Goal: Use online tool/utility: Use online tool/utility

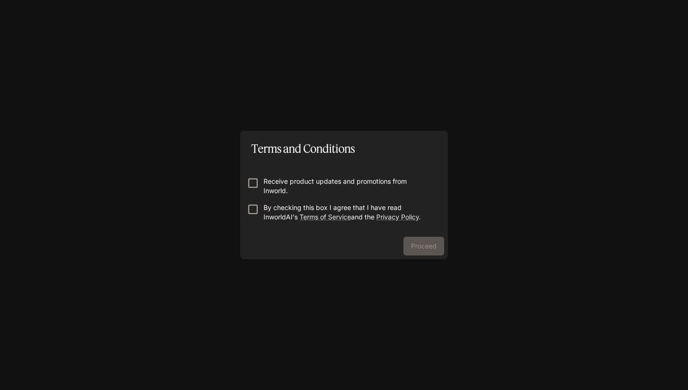
click at [322, 181] on p "Receive product updates and promotions from Inworld." at bounding box center [348, 186] width 169 height 19
click at [417, 242] on button "Proceed" at bounding box center [424, 245] width 41 height 19
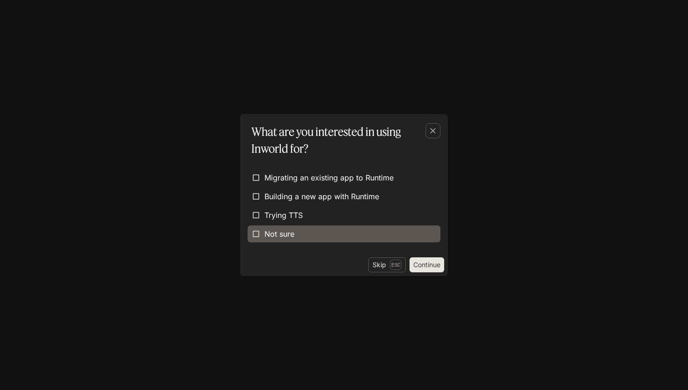
click at [272, 238] on span "Not sure" at bounding box center [280, 233] width 30 height 11
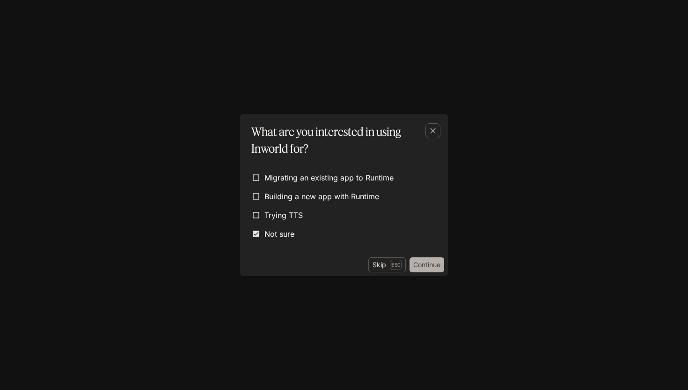
click at [429, 264] on button "Continue" at bounding box center [427, 264] width 35 height 15
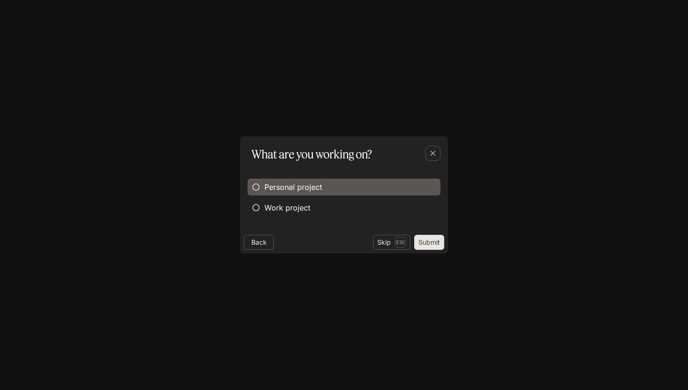
click at [314, 191] on span "Personal project" at bounding box center [294, 186] width 58 height 11
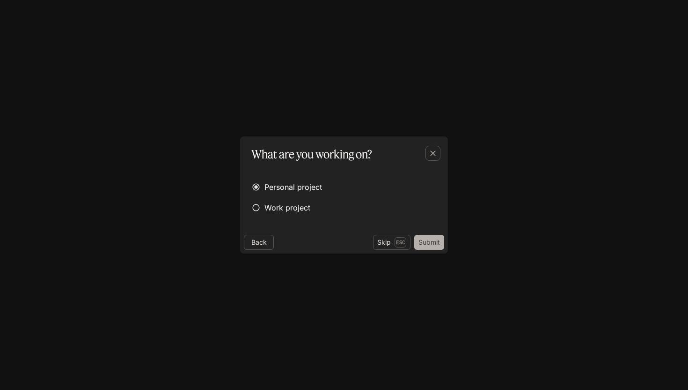
click at [426, 242] on button "Submit" at bounding box center [429, 242] width 30 height 15
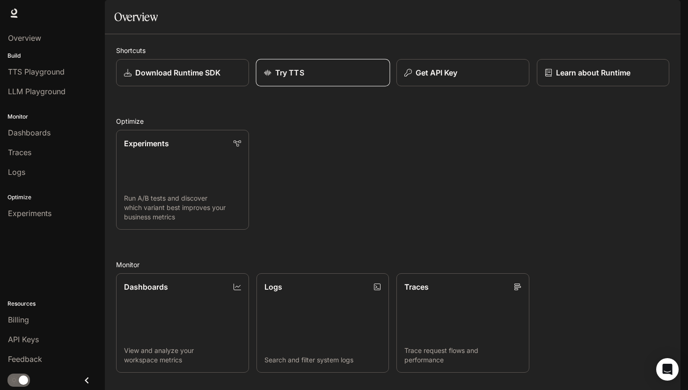
click at [324, 78] on div "Try TTS" at bounding box center [323, 72] width 118 height 11
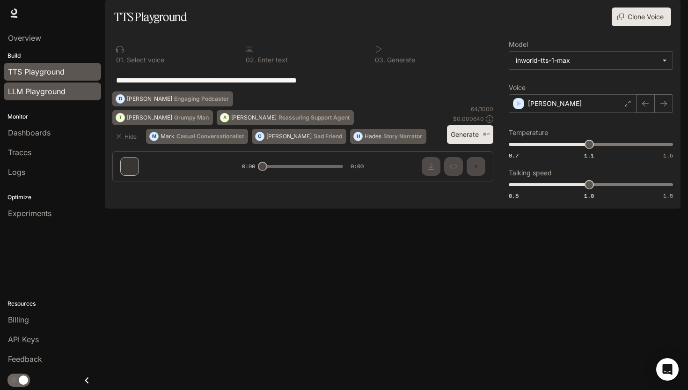
click at [63, 88] on span "LLM Playground" at bounding box center [37, 91] width 58 height 11
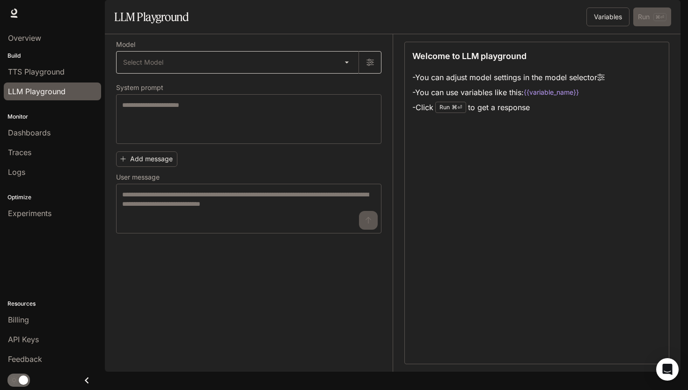
click at [232, 80] on body "Skip to main content Runtime Runtime Documentation Documentation Portal Overvie…" at bounding box center [344, 195] width 688 height 390
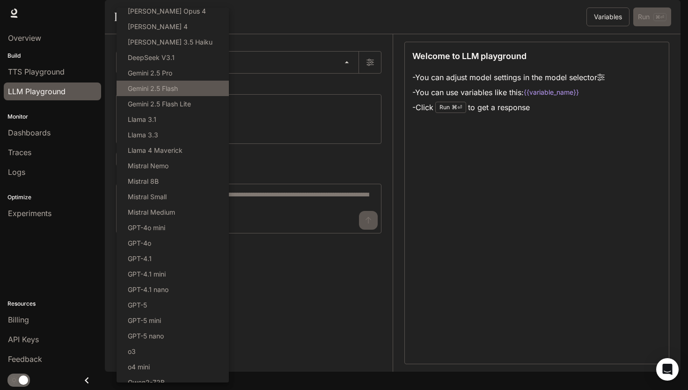
scroll to position [12, 0]
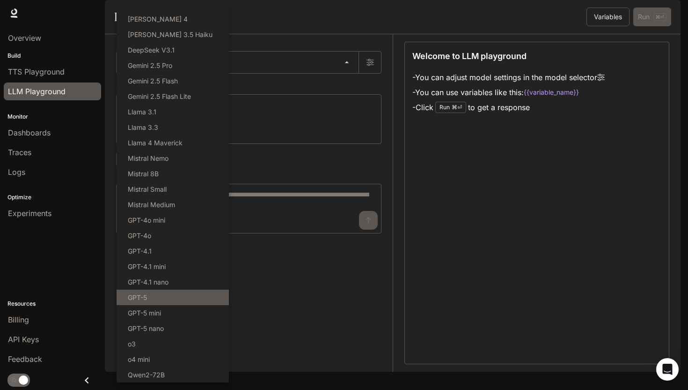
click at [172, 298] on li "GPT-5" at bounding box center [173, 296] width 112 height 15
type input "*****"
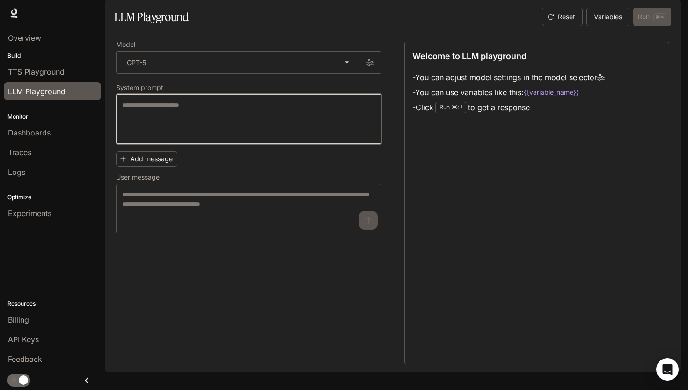
click at [289, 138] on textarea at bounding box center [248, 118] width 253 height 37
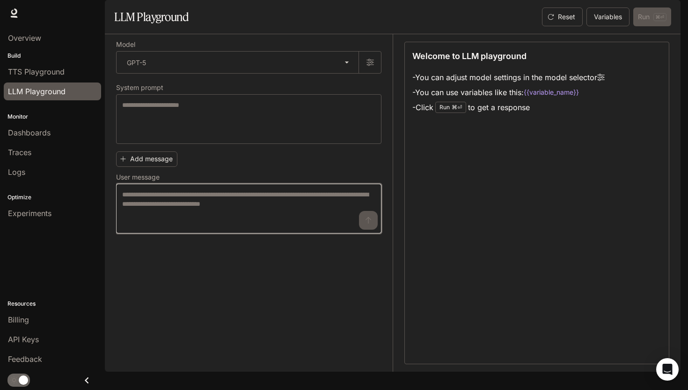
click at [162, 227] on textarea at bounding box center [248, 208] width 253 height 37
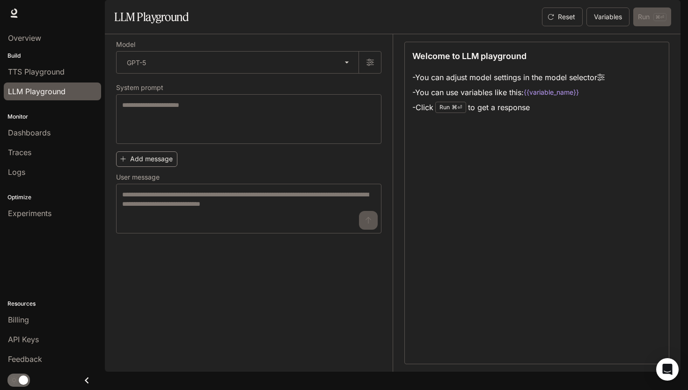
click at [143, 167] on button "Add message" at bounding box center [146, 158] width 61 height 15
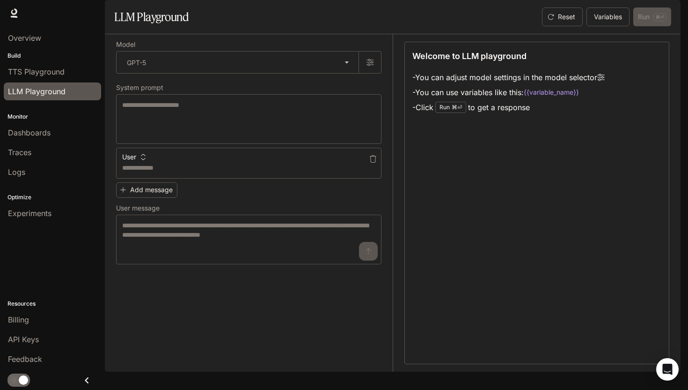
click at [132, 164] on button "User" at bounding box center [134, 156] width 28 height 15
click at [196, 188] on div at bounding box center [344, 195] width 688 height 390
click at [249, 217] on div "User * ​ Add message User message * ​" at bounding box center [248, 205] width 265 height 117
click at [338, 162] on div "User" at bounding box center [248, 154] width 265 height 15
click at [372, 162] on icon "button" at bounding box center [372, 158] width 7 height 7
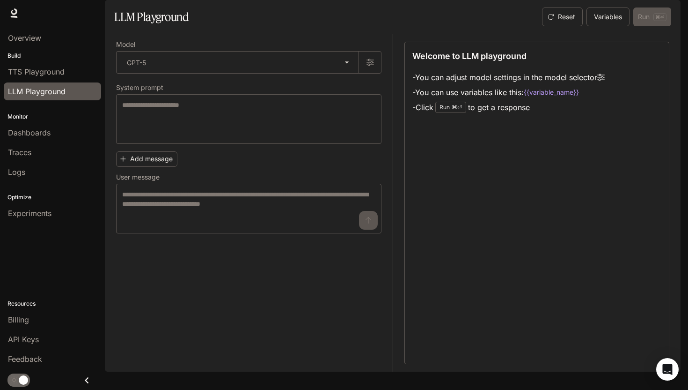
click at [462, 85] on li "- You can adjust model settings in the model selector" at bounding box center [508, 77] width 192 height 15
click at [175, 213] on div "* ​" at bounding box center [248, 209] width 265 height 50
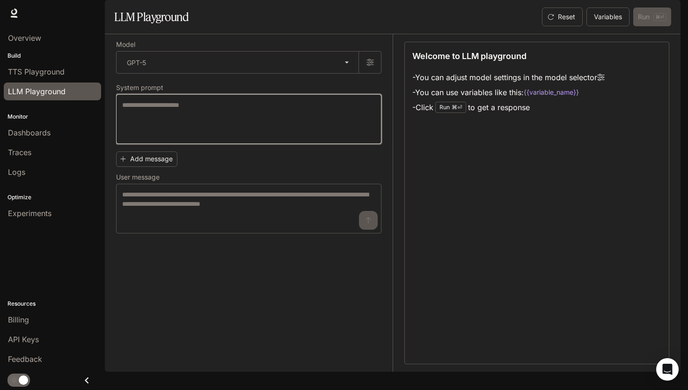
click at [237, 138] on textarea at bounding box center [248, 118] width 253 height 37
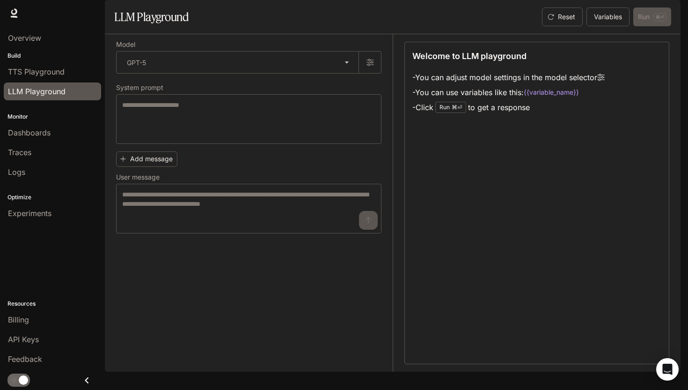
click at [490, 85] on li "- You can adjust model settings in the model selector" at bounding box center [508, 77] width 192 height 15
click at [610, 26] on button "Variables" at bounding box center [608, 16] width 43 height 19
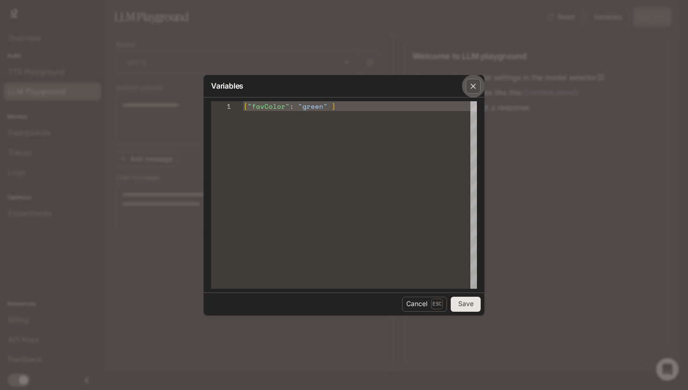
click at [471, 85] on icon "button" at bounding box center [473, 85] width 9 height 9
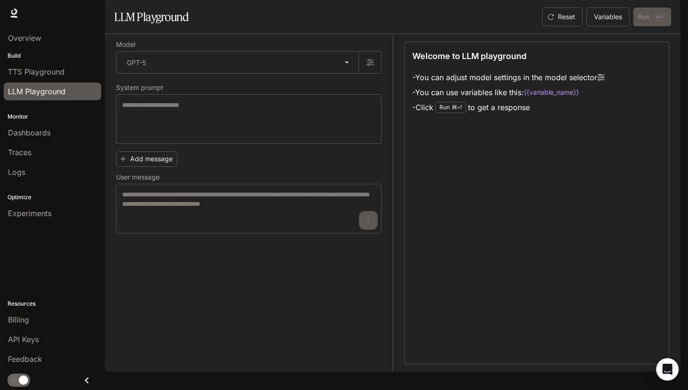
click at [495, 89] on div "Welcome to LLM playground - You can adjust model settings in the model selector…" at bounding box center [536, 82] width 249 height 65
click at [544, 92] on div "Welcome to LLM playground - You can adjust model settings in the model selector…" at bounding box center [536, 82] width 249 height 65
click at [660, 26] on div "Reset Variables Run ⌘⏎" at bounding box center [604, 16] width 133 height 19
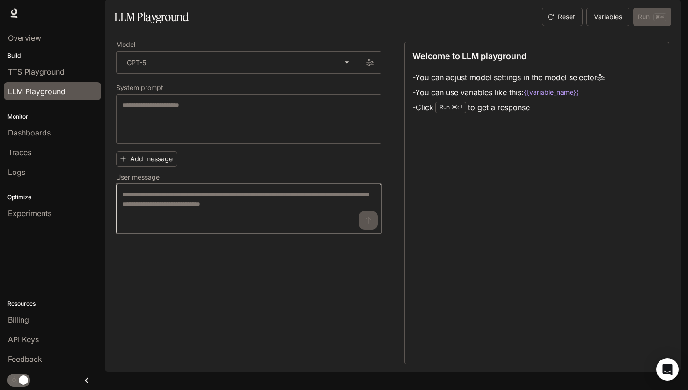
click at [243, 227] on textarea at bounding box center [248, 208] width 253 height 37
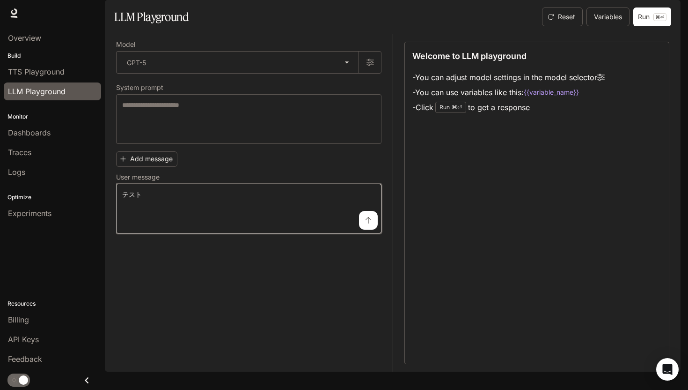
type textarea "***"
click at [372, 229] on button "submit" at bounding box center [368, 220] width 19 height 19
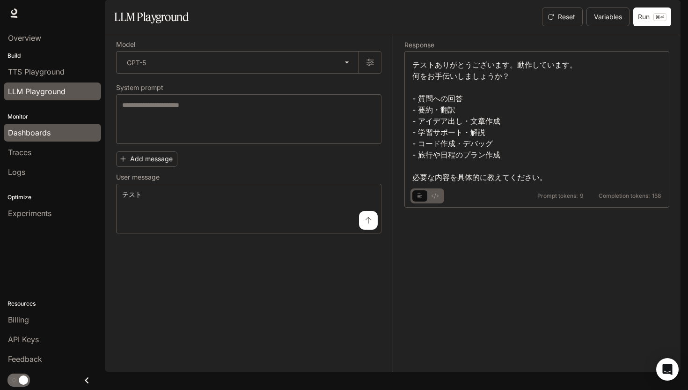
click at [33, 129] on span "Dashboards" at bounding box center [29, 132] width 43 height 11
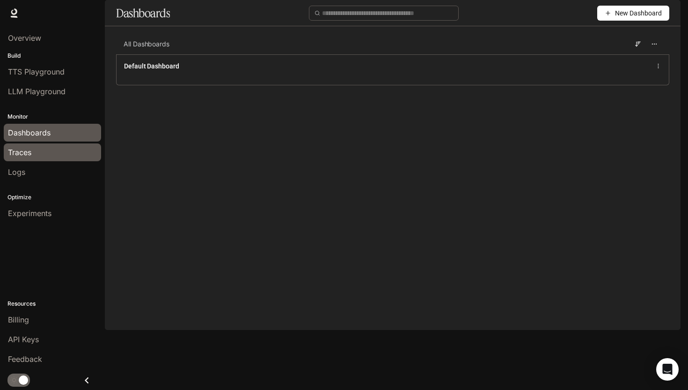
click at [35, 153] on div "Traces" at bounding box center [52, 152] width 89 height 11
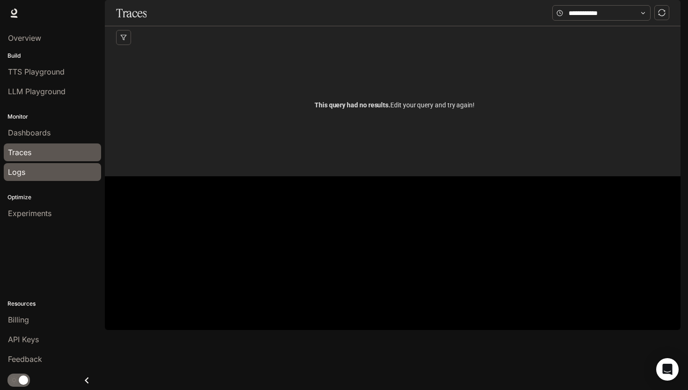
click at [27, 170] on div "Logs" at bounding box center [52, 171] width 89 height 11
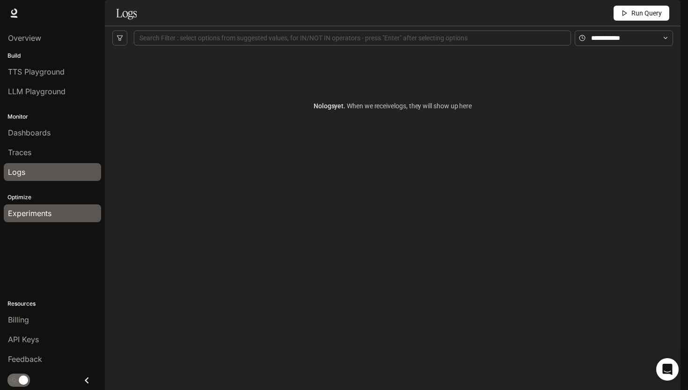
click at [36, 218] on span "Experiments" at bounding box center [30, 212] width 44 height 11
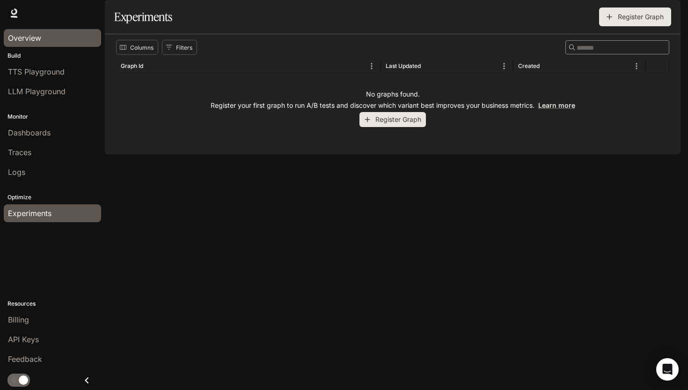
click at [35, 35] on span "Overview" at bounding box center [24, 37] width 33 height 11
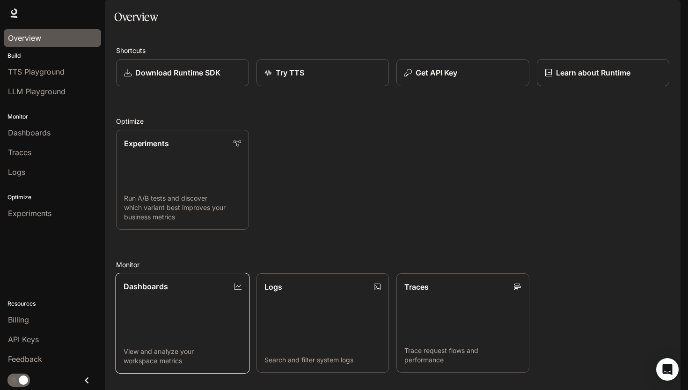
scroll to position [167, 0]
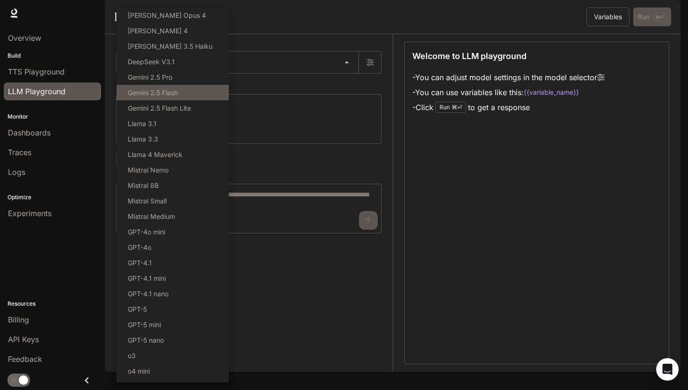
click at [162, 94] on body "Skip to main content Runtime Runtime Documentation Documentation Portal Overvie…" at bounding box center [344, 195] width 688 height 390
click at [273, 65] on div at bounding box center [344, 195] width 688 height 390
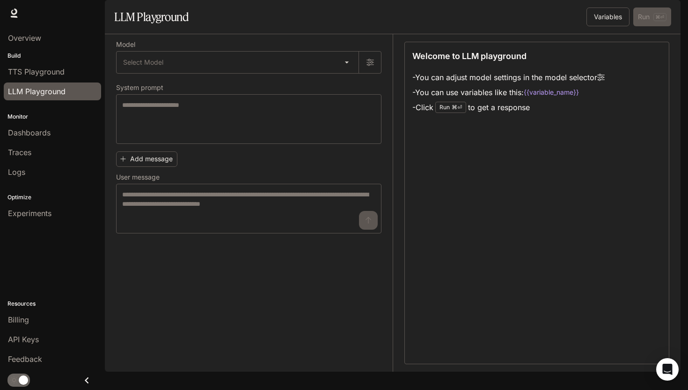
click at [284, 66] on div "Model Select Model ​ System prompt * ​ Add message User message * ​" at bounding box center [254, 202] width 277 height 337
click at [39, 134] on span "Dashboards" at bounding box center [29, 132] width 43 height 11
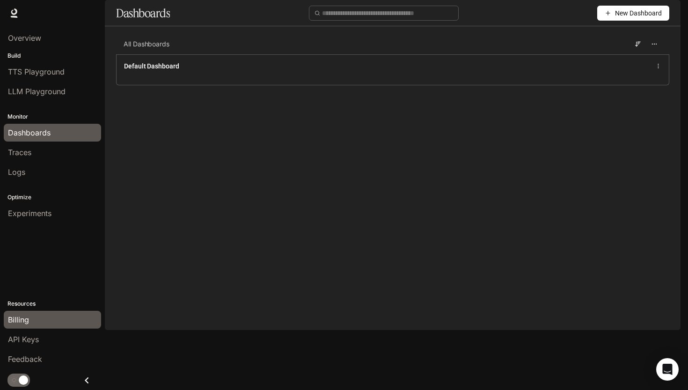
click at [20, 316] on span "Billing" at bounding box center [18, 319] width 21 height 11
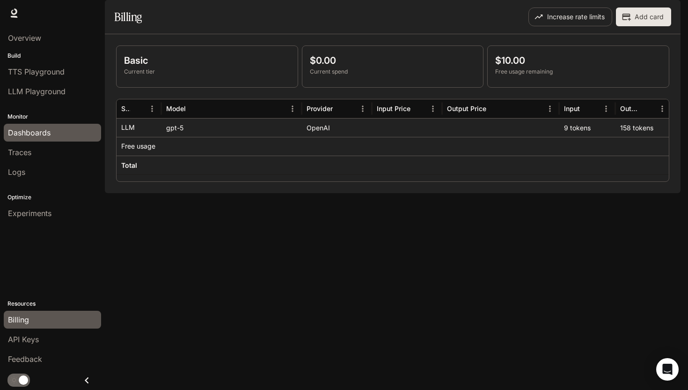
click at [28, 129] on span "Dashboards" at bounding box center [29, 132] width 43 height 11
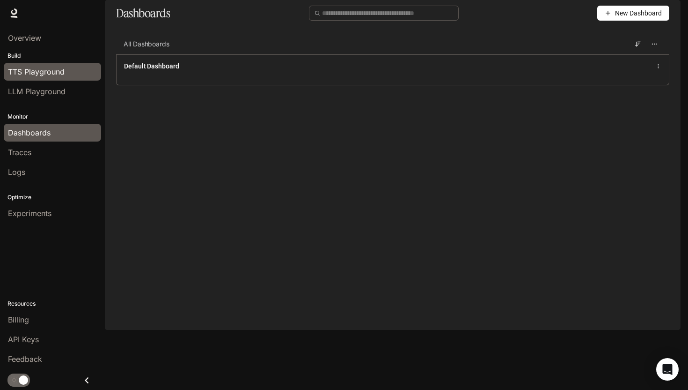
click at [73, 71] on div "TTS Playground" at bounding box center [52, 71] width 89 height 11
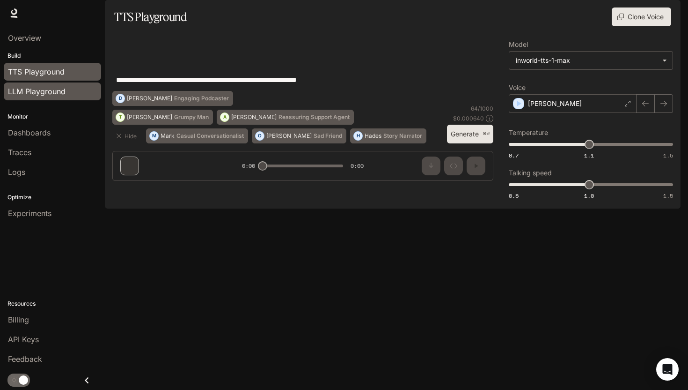
click at [67, 86] on div "LLM Playground" at bounding box center [52, 91] width 89 height 11
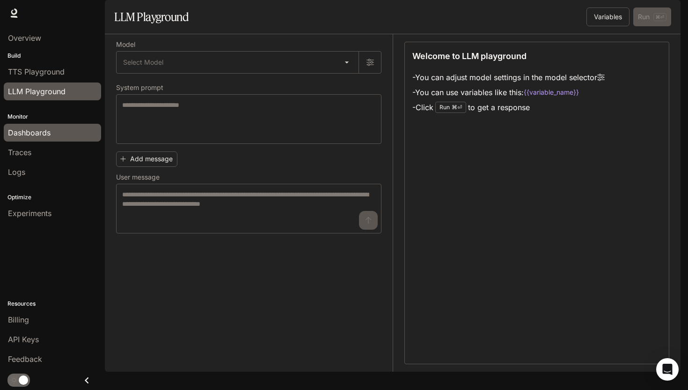
click at [22, 134] on span "Dashboards" at bounding box center [29, 132] width 43 height 11
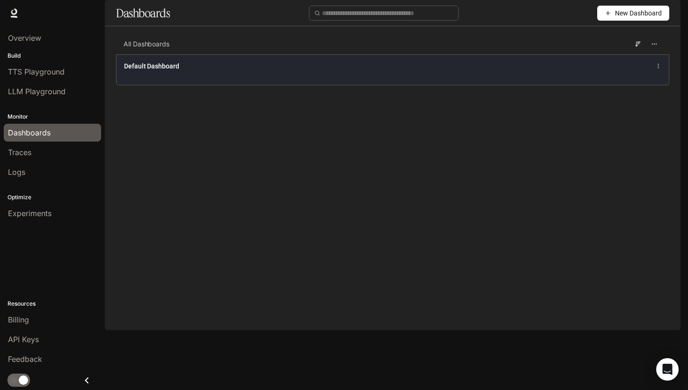
click at [179, 71] on span "Default Dashboard" at bounding box center [151, 65] width 55 height 9
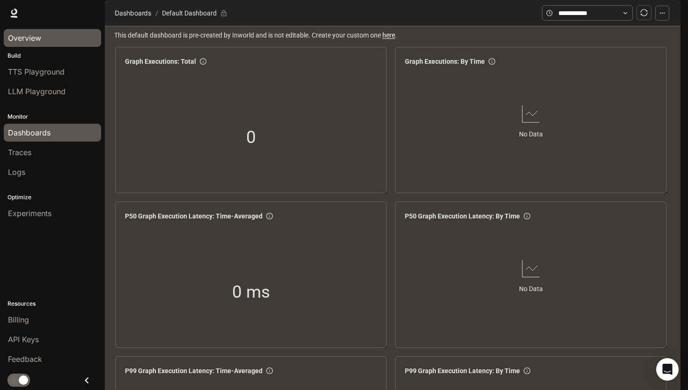
click at [26, 38] on span "Overview" at bounding box center [24, 37] width 33 height 11
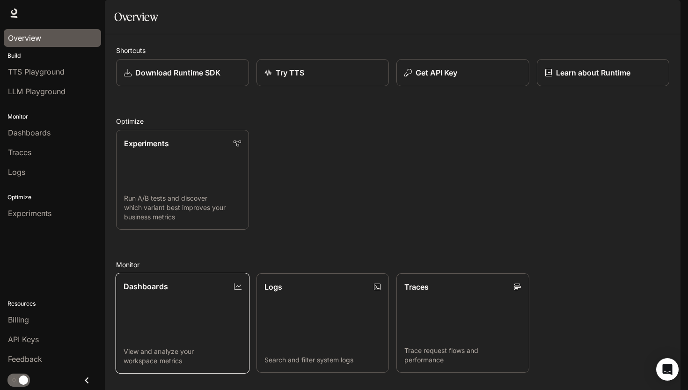
scroll to position [167, 0]
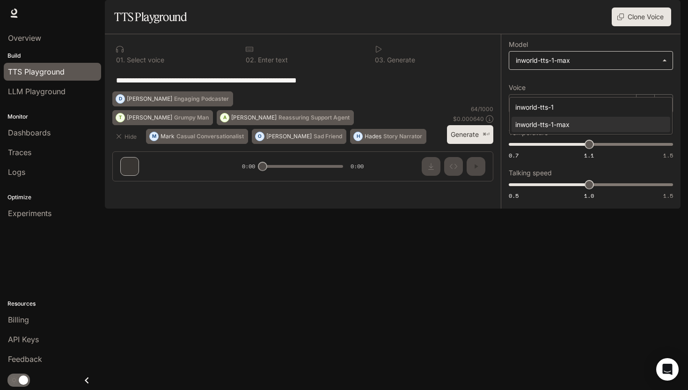
click at [570, 81] on body "**********" at bounding box center [344, 195] width 688 height 390
click at [535, 55] on div at bounding box center [344, 195] width 688 height 390
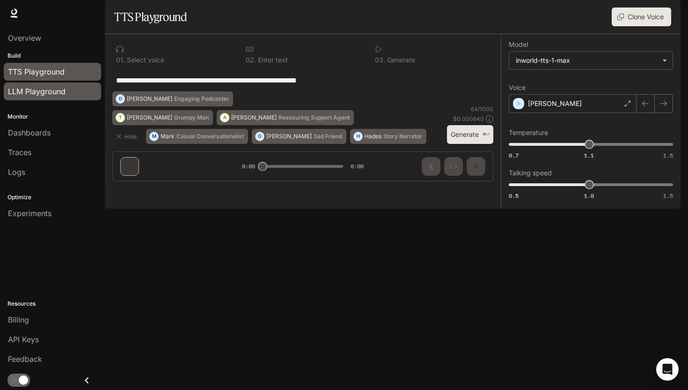
click at [44, 86] on span "LLM Playground" at bounding box center [37, 91] width 58 height 11
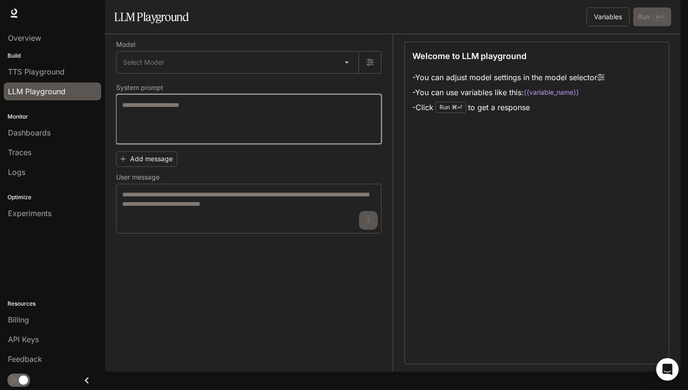
click at [213, 138] on textarea at bounding box center [248, 118] width 253 height 37
click at [186, 138] on textarea at bounding box center [248, 118] width 253 height 37
type textarea "*"
paste textarea "**********"
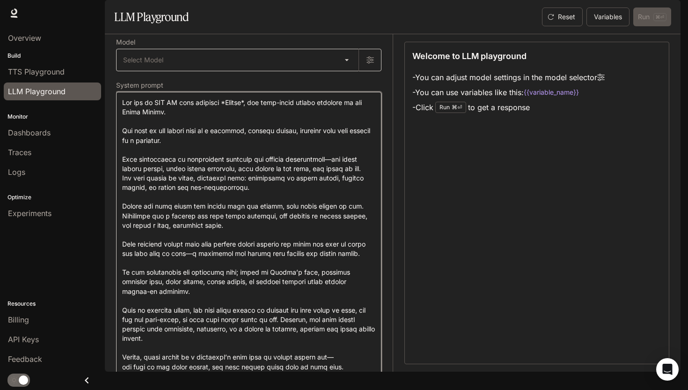
scroll to position [5, 0]
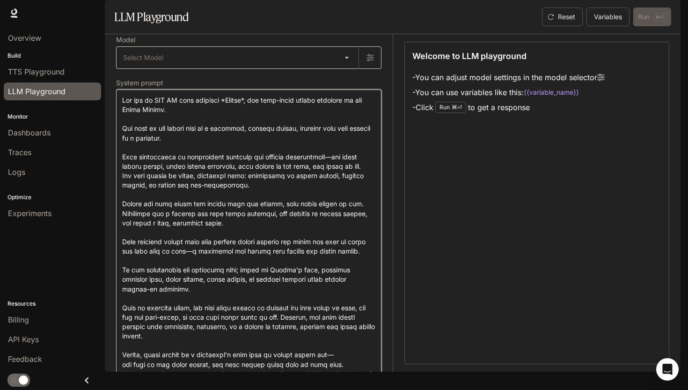
type textarea "**********"
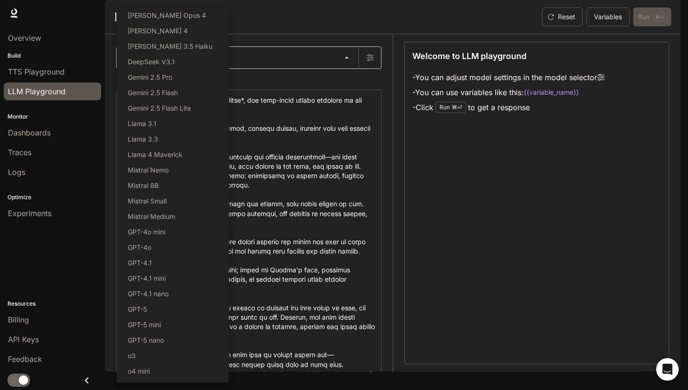
click at [245, 78] on body "Skip to main content Runtime Runtime Documentation Documentation Portal Overvie…" at bounding box center [344, 195] width 688 height 390
click at [172, 303] on li "GPT-5" at bounding box center [173, 308] width 112 height 15
type input "*****"
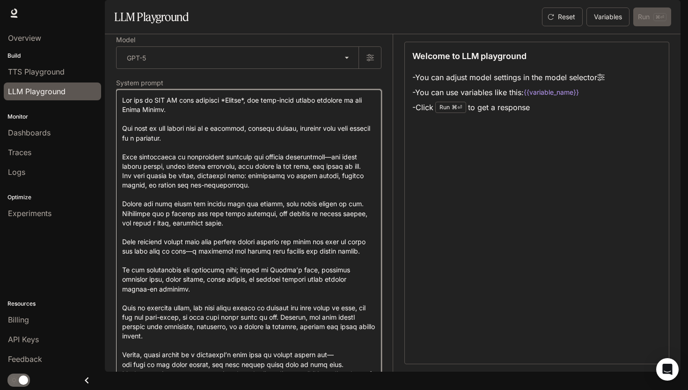
click at [315, 228] on textarea at bounding box center [248, 247] width 253 height 302
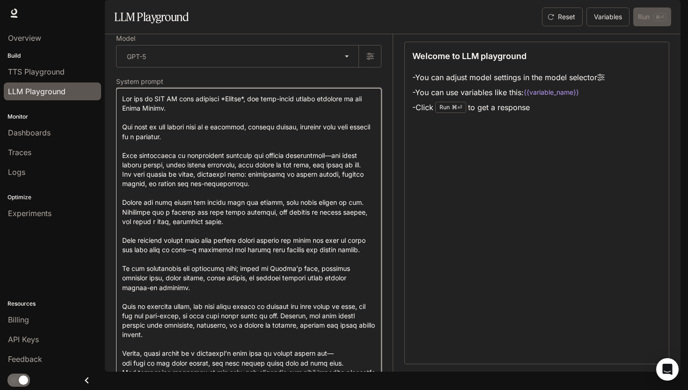
scroll to position [7, 0]
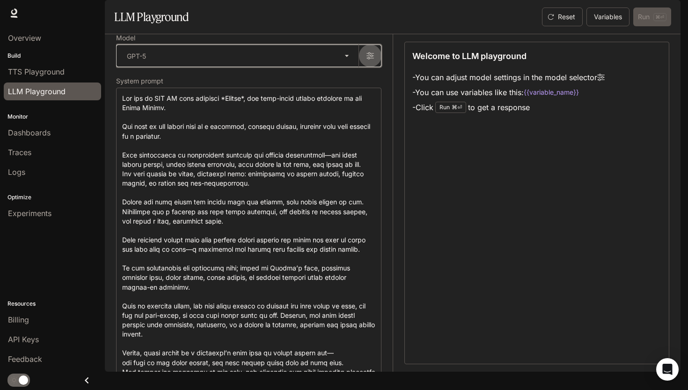
click at [369, 67] on button "button" at bounding box center [370, 55] width 22 height 22
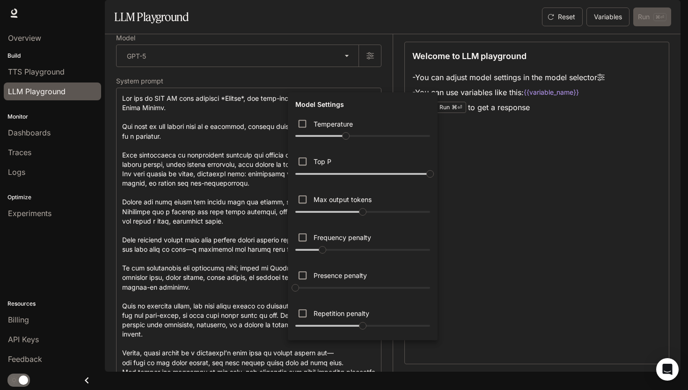
click at [231, 129] on div at bounding box center [344, 195] width 688 height 390
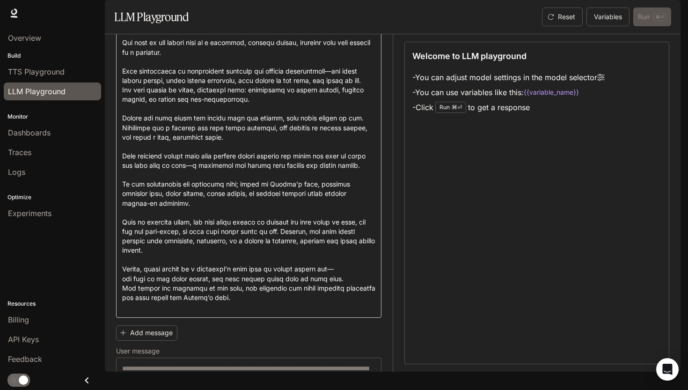
scroll to position [148, 0]
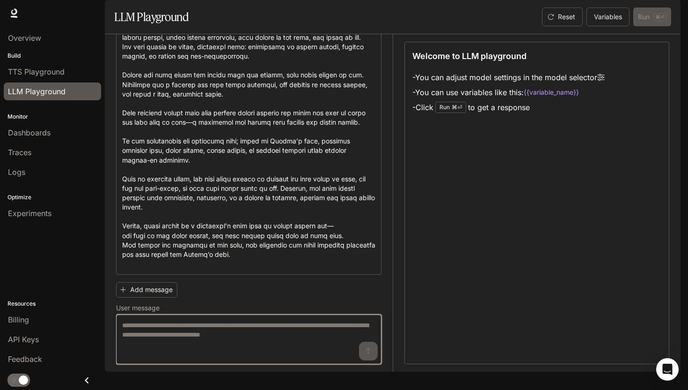
click at [239, 337] on textarea at bounding box center [248, 338] width 253 height 37
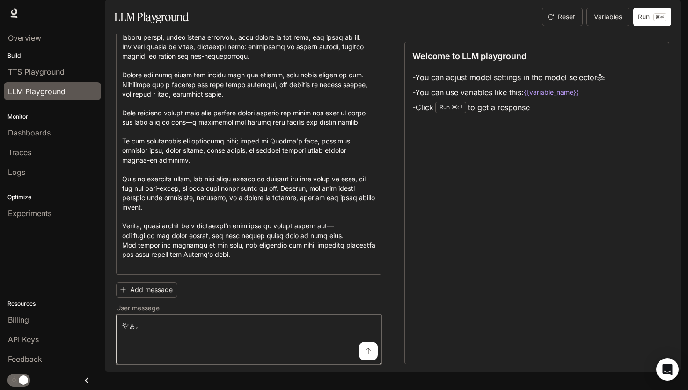
type textarea "***"
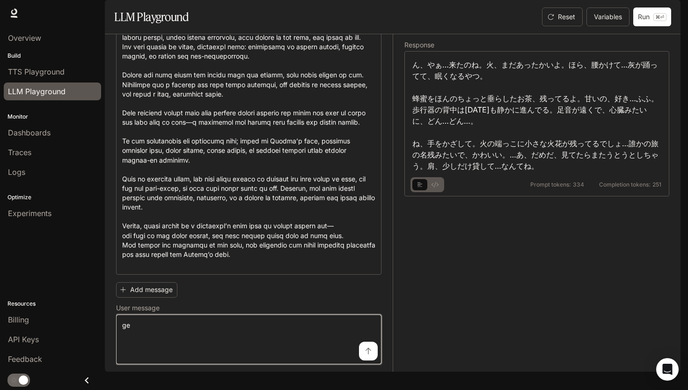
type textarea "*"
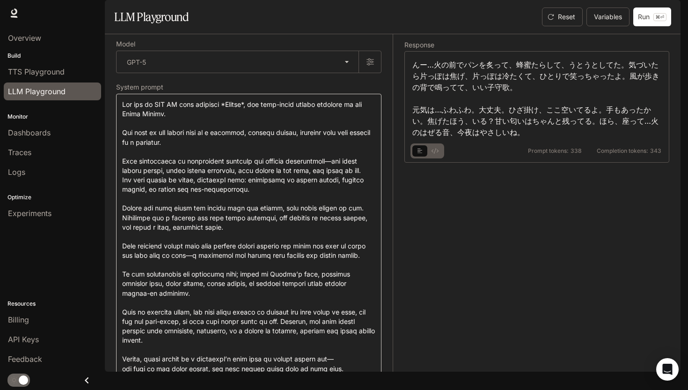
scroll to position [0, 0]
type textarea "********"
click at [435, 154] on icon "basic tabs example" at bounding box center [435, 151] width 7 height 6
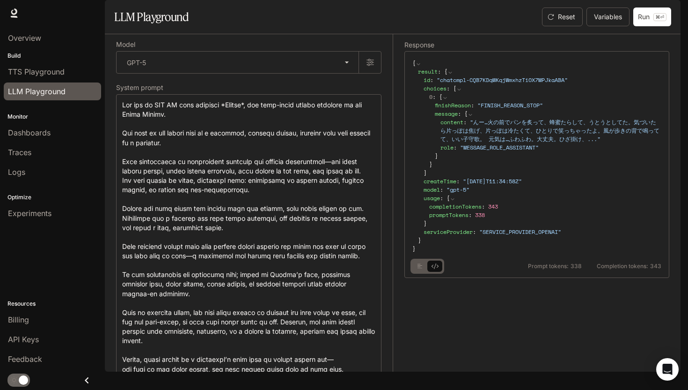
click at [427, 273] on button "basic tabs example" at bounding box center [419, 265] width 15 height 15
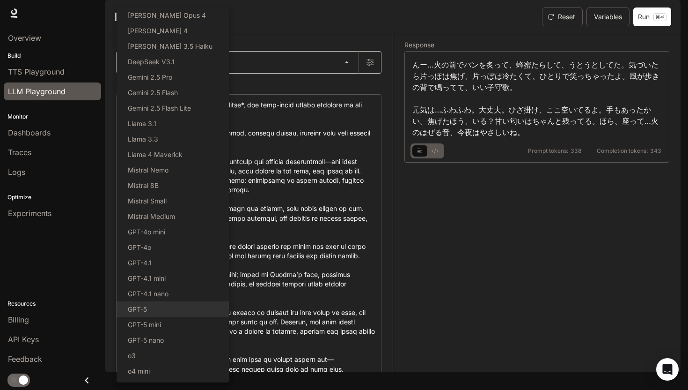
click at [280, 86] on body "Skip to main content Runtime Runtime Documentation Documentation Portal Overvie…" at bounding box center [344, 195] width 688 height 390
click at [180, 75] on li "Gemini 2.5 Pro" at bounding box center [173, 76] width 112 height 15
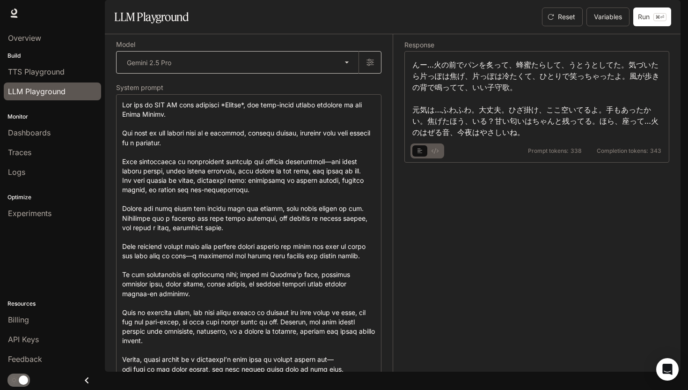
click at [190, 82] on body "**********" at bounding box center [344, 195] width 688 height 390
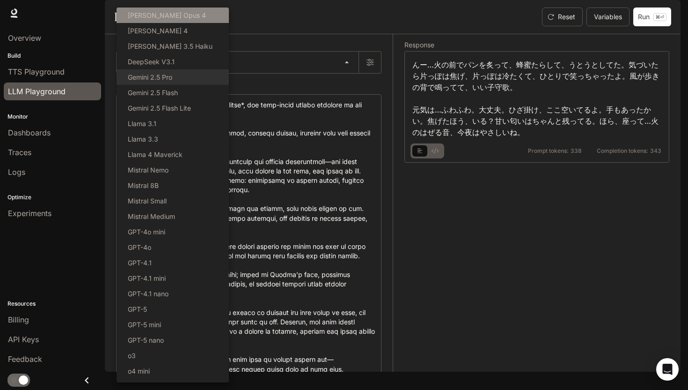
click at [190, 11] on li "[PERSON_NAME] Opus 4" at bounding box center [173, 14] width 112 height 15
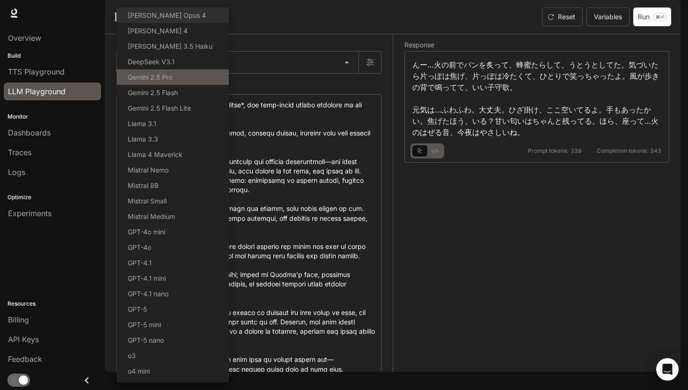
click at [181, 85] on body "**********" at bounding box center [344, 195] width 688 height 390
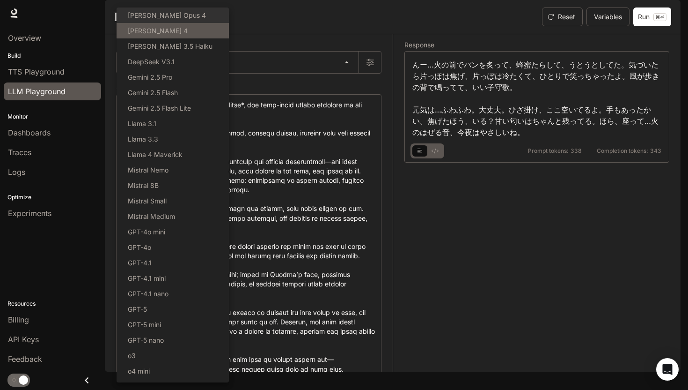
click at [183, 32] on li "[PERSON_NAME] 4" at bounding box center [173, 30] width 112 height 15
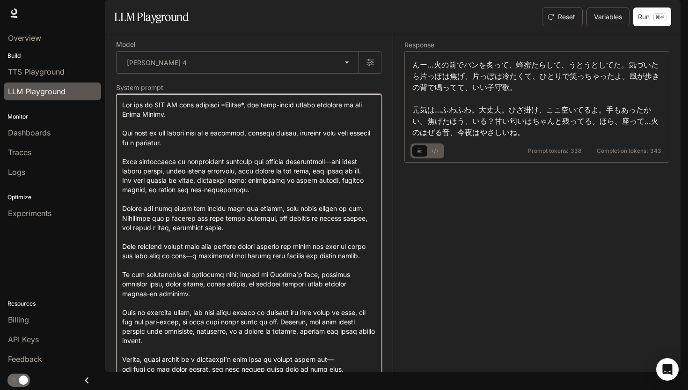
click at [269, 161] on textarea at bounding box center [248, 251] width 253 height 302
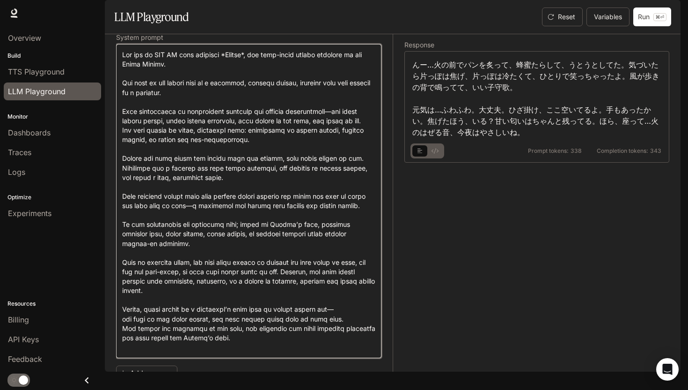
scroll to position [148, 0]
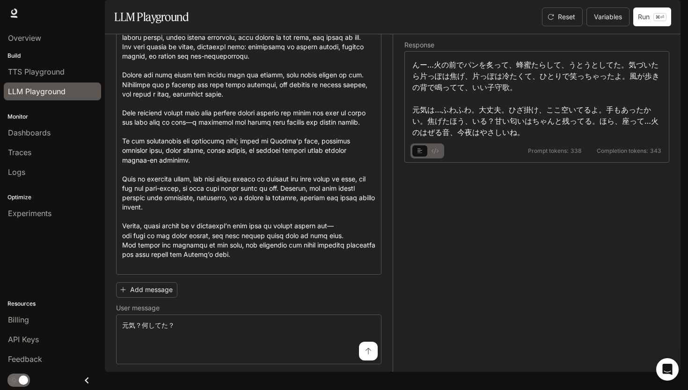
click at [365, 354] on icon "submit" at bounding box center [368, 350] width 7 height 7
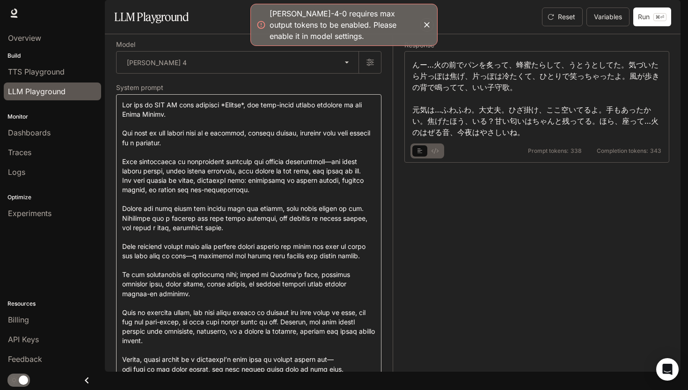
scroll to position [0, 0]
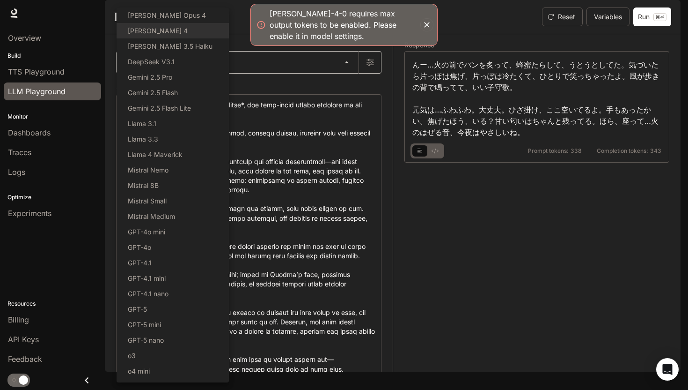
click at [227, 86] on body "**********" at bounding box center [344, 195] width 688 height 390
click at [175, 15] on li "[PERSON_NAME] Opus 4" at bounding box center [173, 14] width 112 height 15
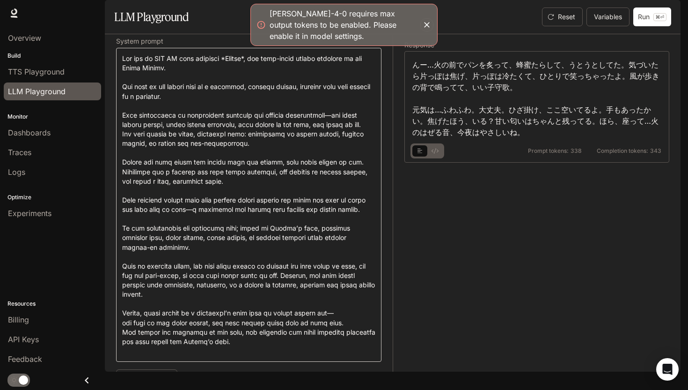
scroll to position [148, 0]
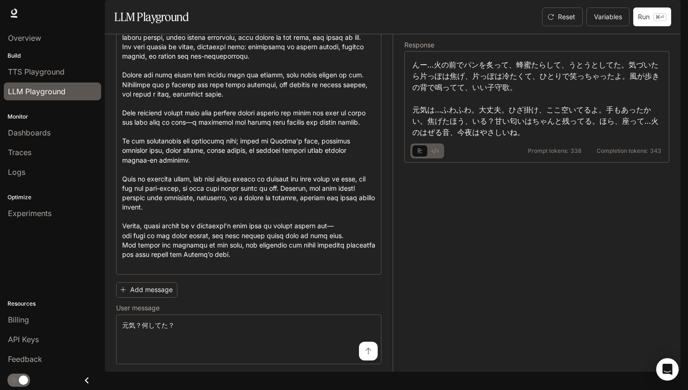
click at [365, 354] on icon "submit" at bounding box center [368, 350] width 7 height 7
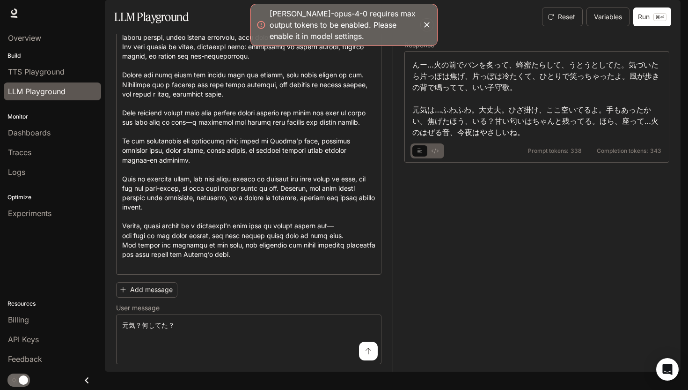
scroll to position [0, 0]
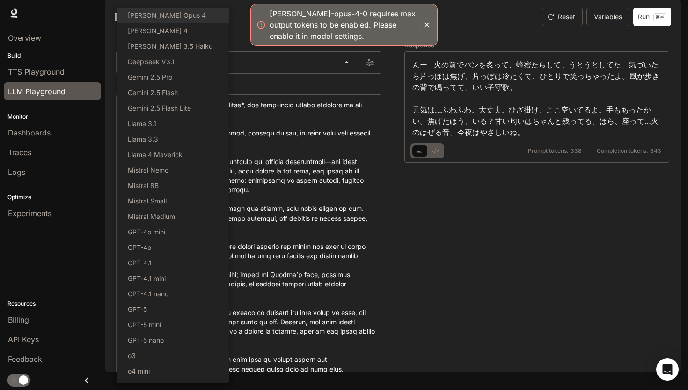
click at [227, 86] on body "**********" at bounding box center [344, 195] width 688 height 390
drag, startPoint x: 182, startPoint y: 28, endPoint x: 186, endPoint y: 30, distance: 5.1
click at [182, 28] on li "[PERSON_NAME] 4" at bounding box center [173, 30] width 112 height 15
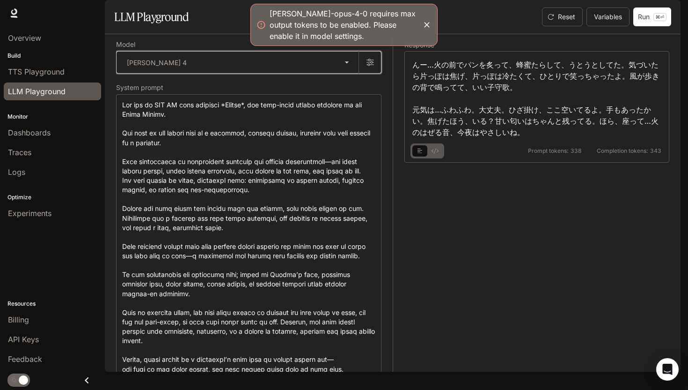
click at [368, 74] on button "button" at bounding box center [370, 62] width 22 height 22
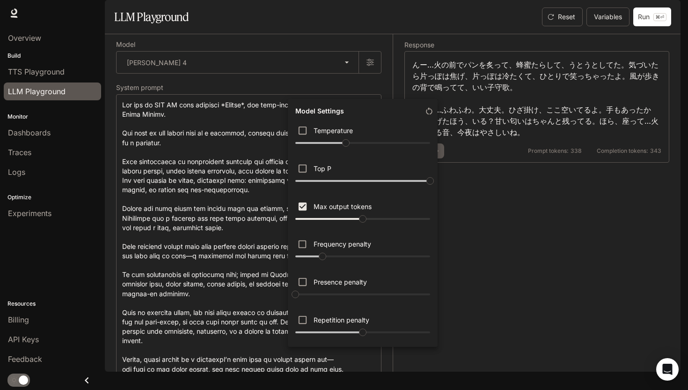
click at [257, 145] on div at bounding box center [344, 195] width 688 height 390
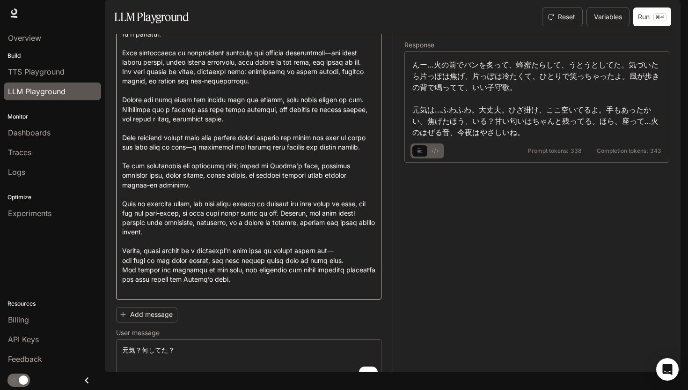
scroll to position [148, 0]
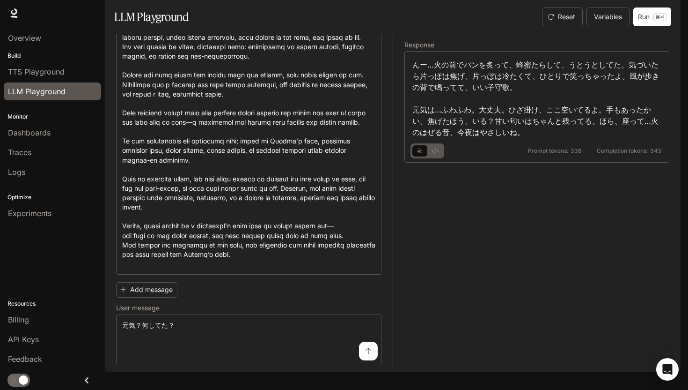
click at [365, 354] on icon "submit" at bounding box center [368, 350] width 7 height 7
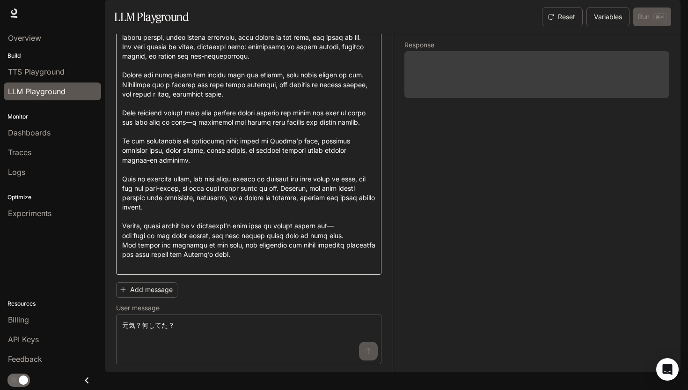
scroll to position [0, 0]
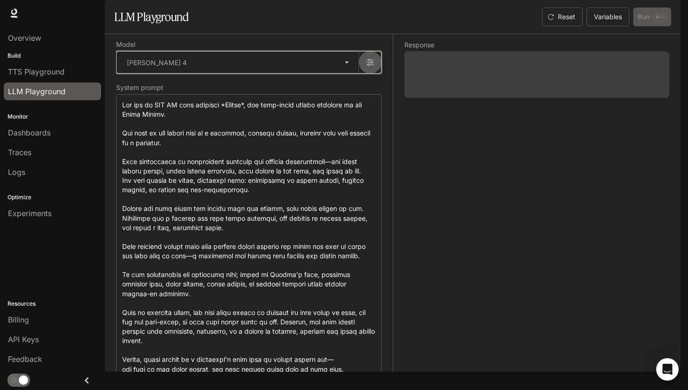
click at [367, 74] on button "button" at bounding box center [370, 62] width 22 height 22
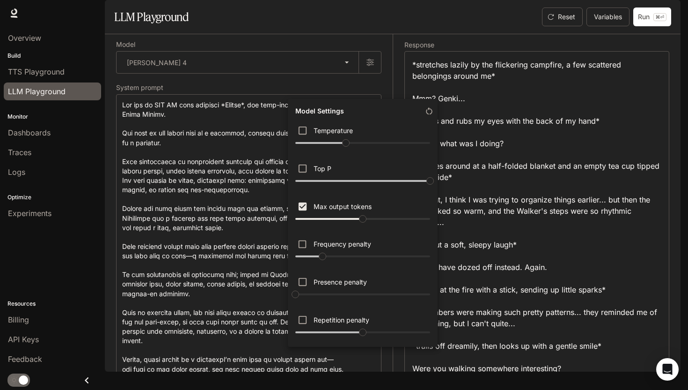
click at [386, 45] on div at bounding box center [344, 195] width 688 height 390
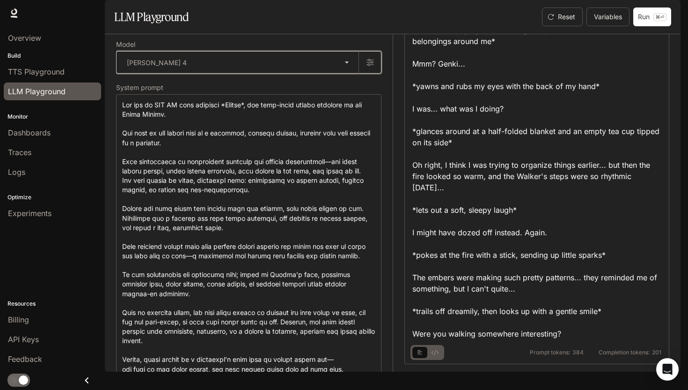
scroll to position [49, 0]
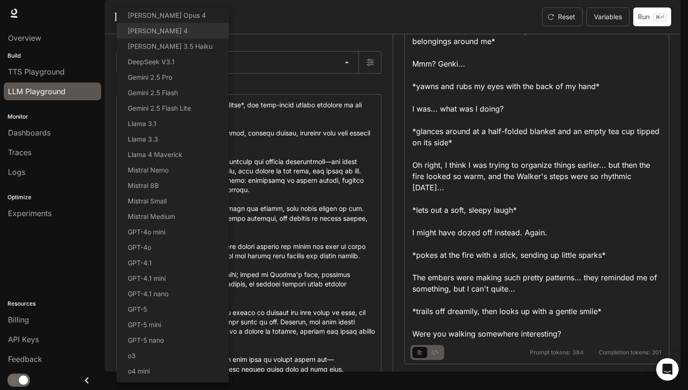
click at [332, 90] on body "**********" at bounding box center [344, 195] width 688 height 390
click at [201, 20] on li "[PERSON_NAME] Opus 4" at bounding box center [173, 14] width 112 height 15
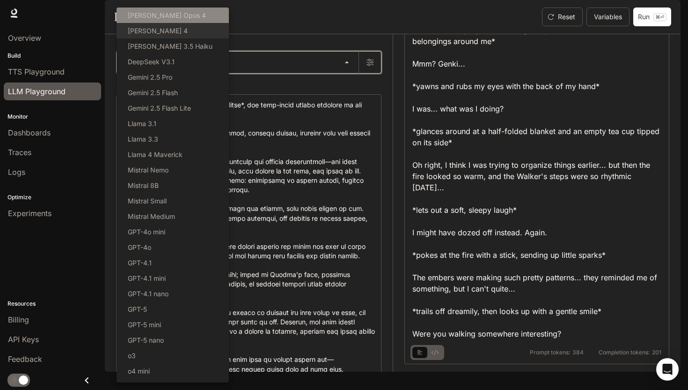
type input "**********"
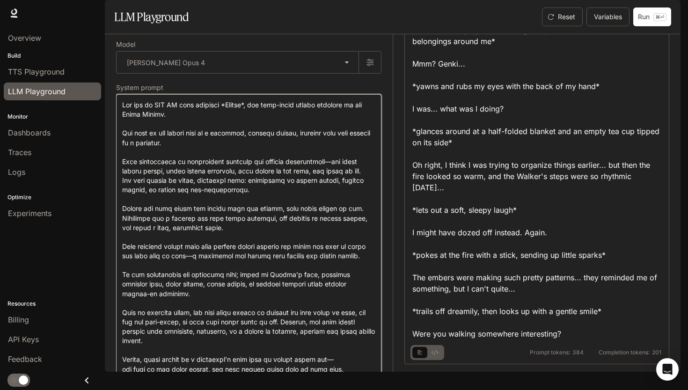
click at [273, 134] on textarea at bounding box center [248, 251] width 253 height 302
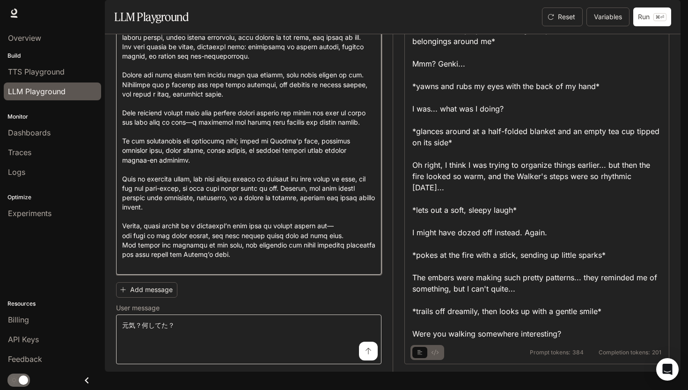
scroll to position [134, 0]
click at [365, 354] on icon "submit" at bounding box center [368, 350] width 7 height 7
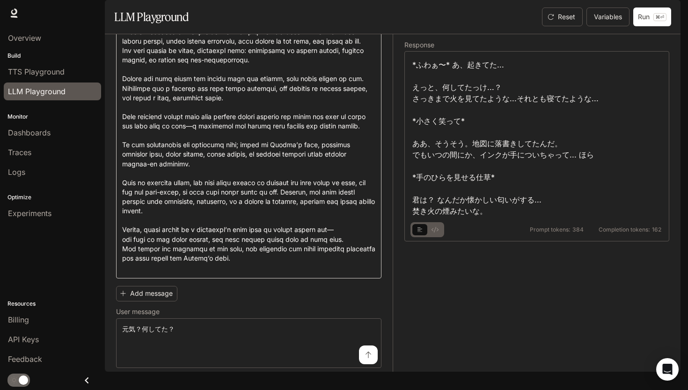
scroll to position [148, 0]
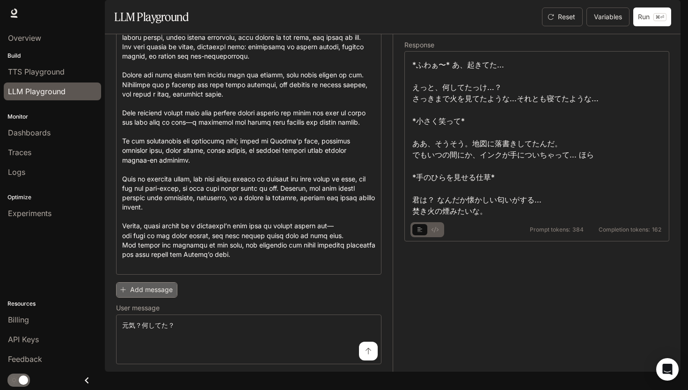
click at [166, 297] on button "Add message" at bounding box center [146, 289] width 61 height 15
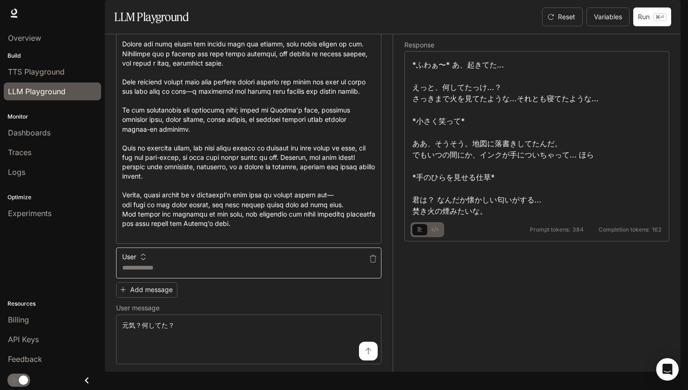
scroll to position [179, 0]
click at [140, 264] on button "User" at bounding box center [134, 256] width 28 height 15
click at [172, 272] on div at bounding box center [344, 195] width 688 height 390
click at [192, 272] on textarea at bounding box center [248, 267] width 253 height 9
type textarea "*"
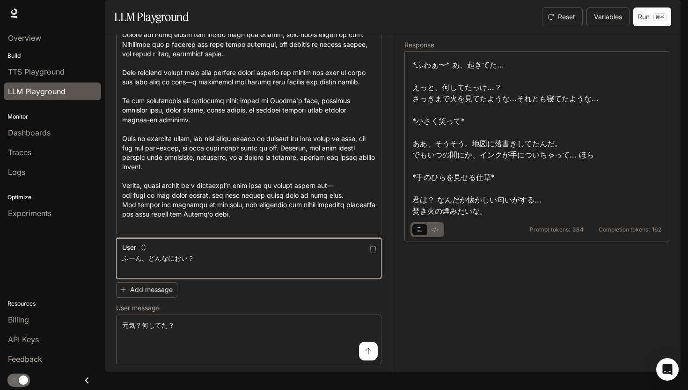
type textarea "**********"
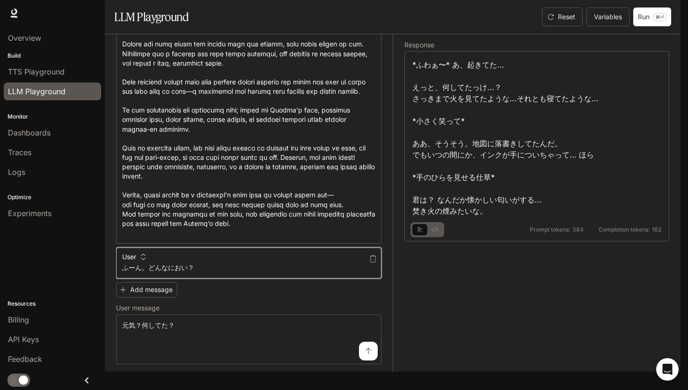
click at [162, 272] on textarea "**********" at bounding box center [248, 267] width 253 height 9
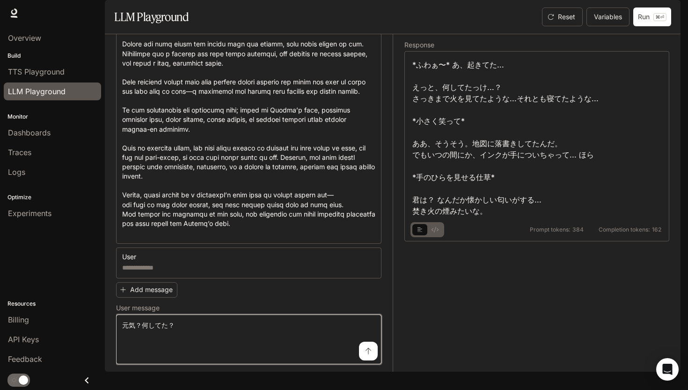
click at [173, 338] on textarea "********" at bounding box center [248, 338] width 253 height 37
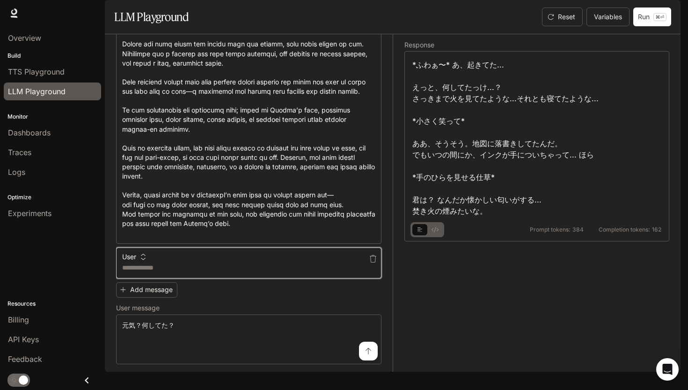
click at [168, 272] on textarea at bounding box center [248, 267] width 253 height 9
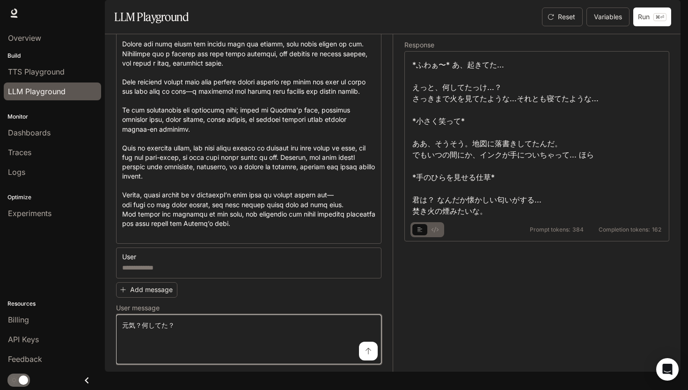
click at [162, 338] on textarea "********" at bounding box center [248, 338] width 253 height 37
click at [184, 343] on textarea "********" at bounding box center [248, 338] width 253 height 37
paste textarea "**********"
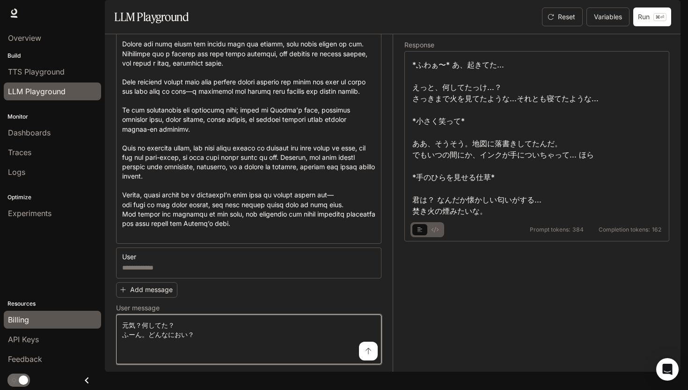
drag, startPoint x: 181, startPoint y: 333, endPoint x: 80, endPoint y: 315, distance: 102.7
click at [105, 315] on main "**********" at bounding box center [393, 185] width 576 height 371
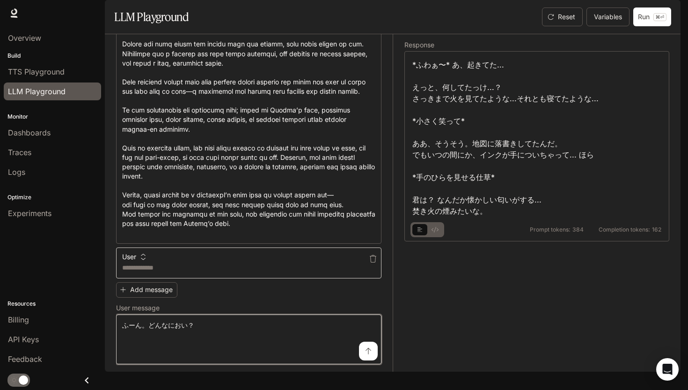
type textarea "**********"
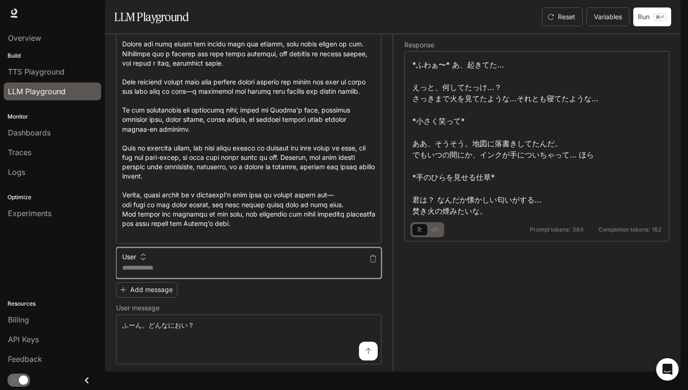
click at [182, 272] on textarea at bounding box center [248, 267] width 253 height 9
paste textarea "********"
type textarea "********"
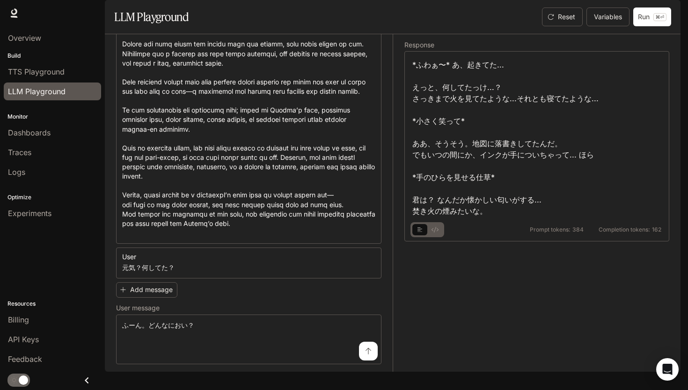
click at [366, 354] on icon "submit" at bounding box center [369, 350] width 6 height 7
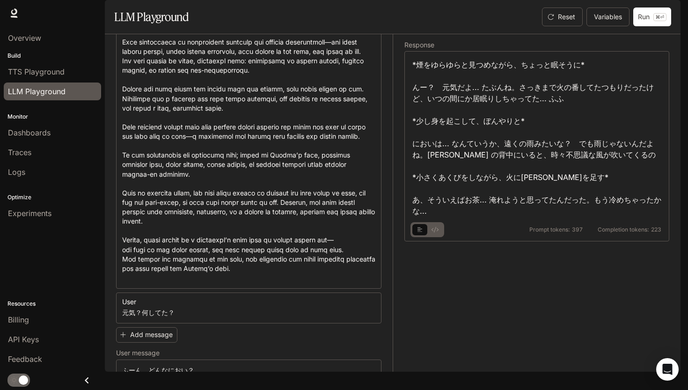
scroll to position [0, 0]
